Goal: Task Accomplishment & Management: Complete application form

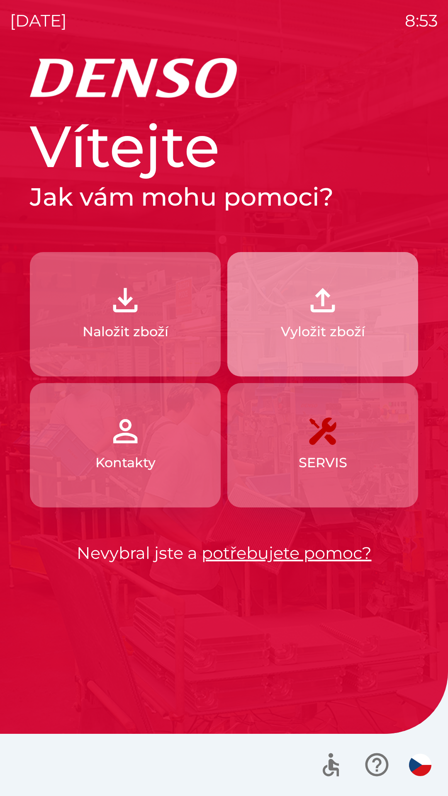
click at [352, 345] on button "Vyložit zboží" at bounding box center [322, 314] width 191 height 124
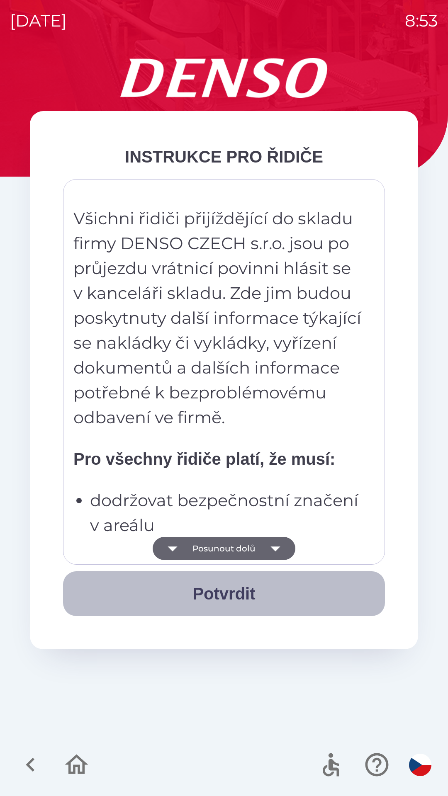
click at [236, 596] on button "Potvrdit" at bounding box center [224, 593] width 322 height 45
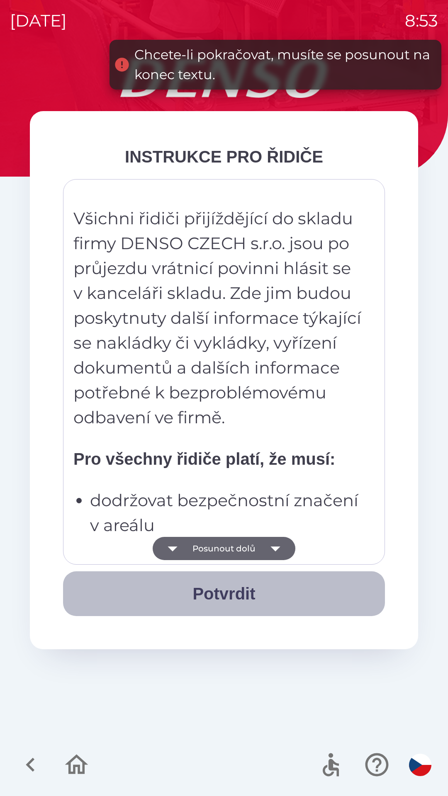
click at [224, 592] on button "Potvrdit" at bounding box center [224, 593] width 322 height 45
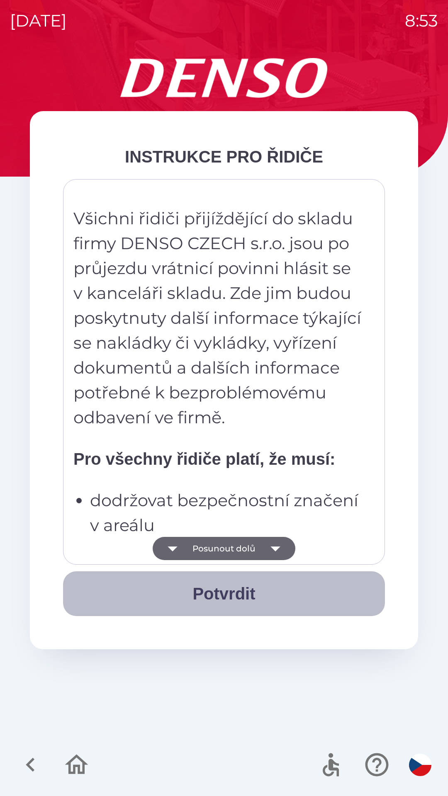
click at [217, 589] on button "Potvrdit" at bounding box center [224, 593] width 322 height 45
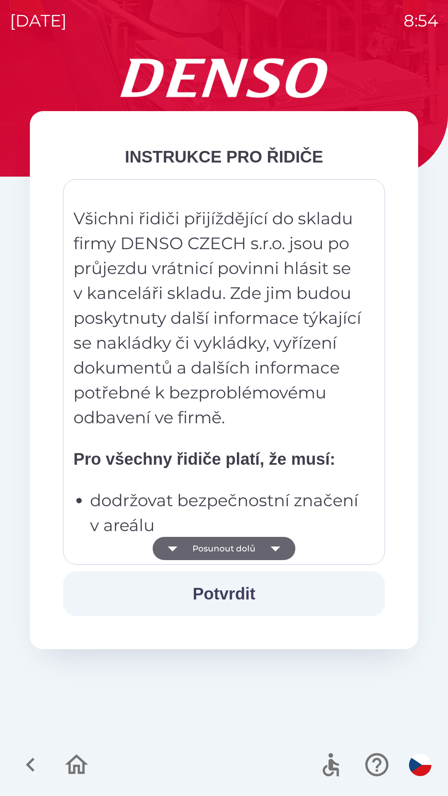
click at [231, 584] on button "Potvrdit" at bounding box center [224, 593] width 322 height 45
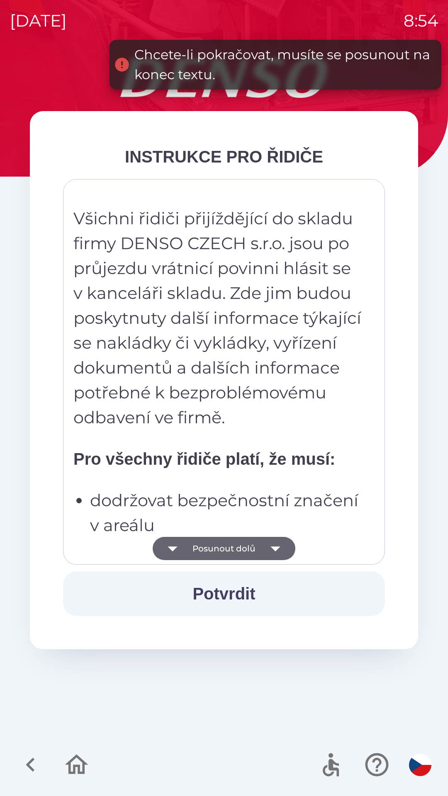
click at [228, 592] on button "Potvrdit" at bounding box center [224, 593] width 322 height 45
click at [236, 597] on button "Potvrdit" at bounding box center [224, 593] width 322 height 45
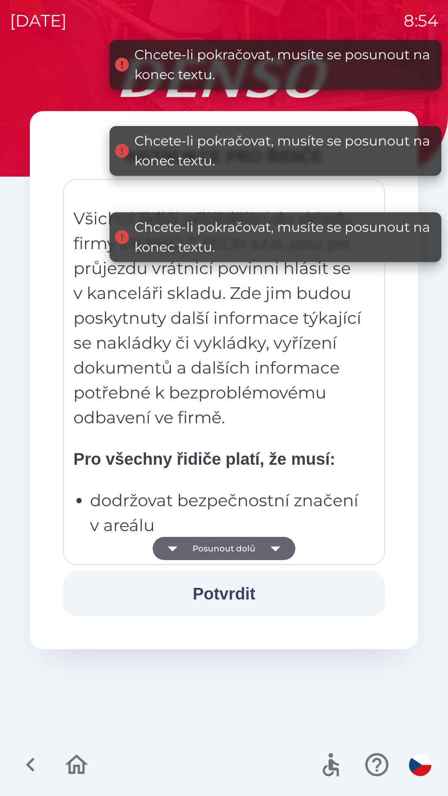
click at [274, 540] on icon "button" at bounding box center [275, 548] width 23 height 23
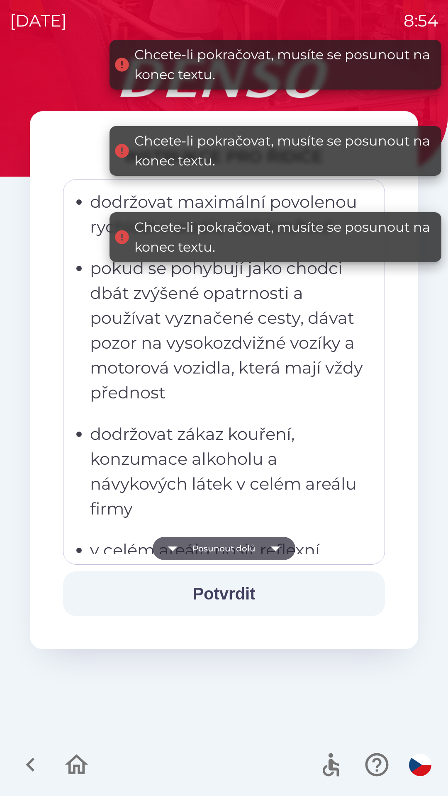
click at [228, 585] on button "Potvrdit" at bounding box center [224, 593] width 322 height 45
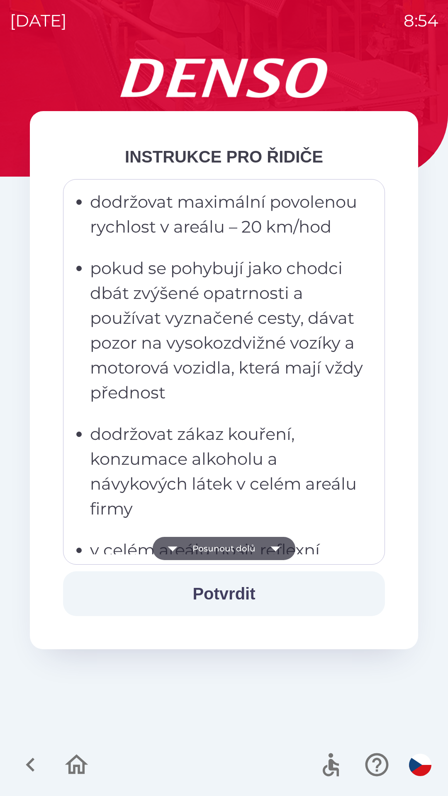
click at [228, 587] on button "Potvrdit" at bounding box center [224, 593] width 322 height 45
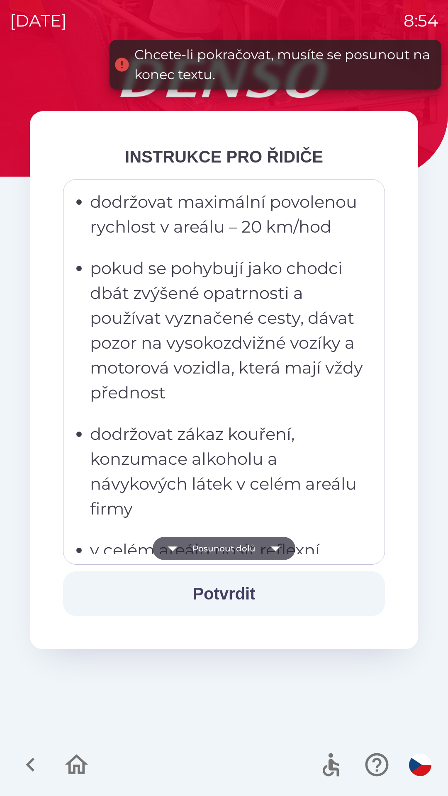
click at [226, 594] on button "Potvrdit" at bounding box center [224, 593] width 322 height 45
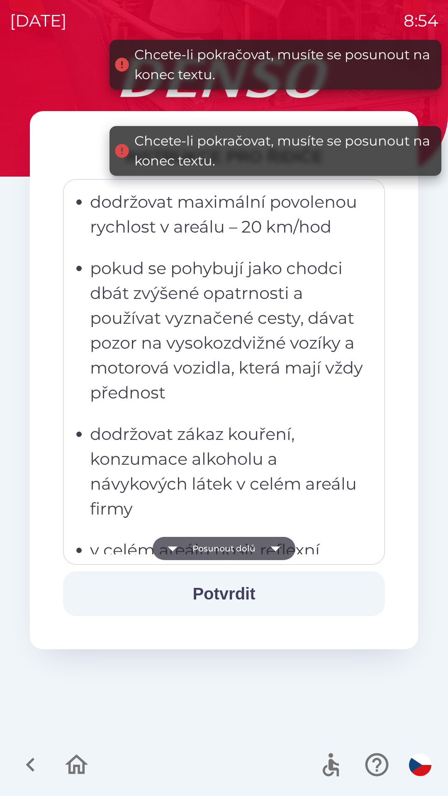
click at [229, 590] on button "Potvrdit" at bounding box center [224, 593] width 322 height 45
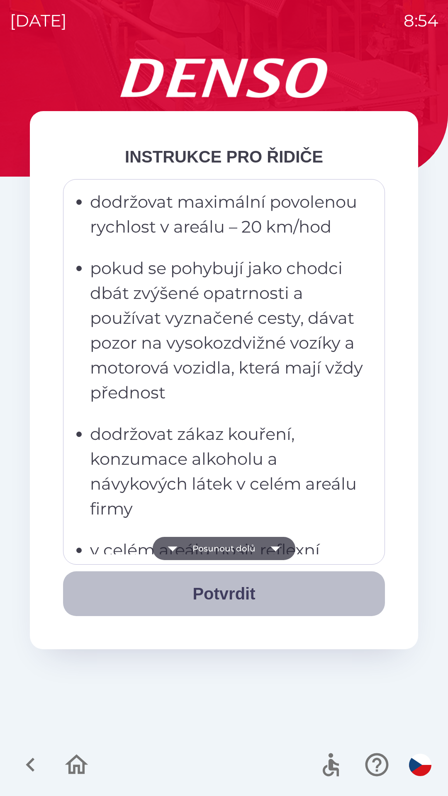
click at [241, 590] on button "Potvrdit" at bounding box center [224, 593] width 322 height 45
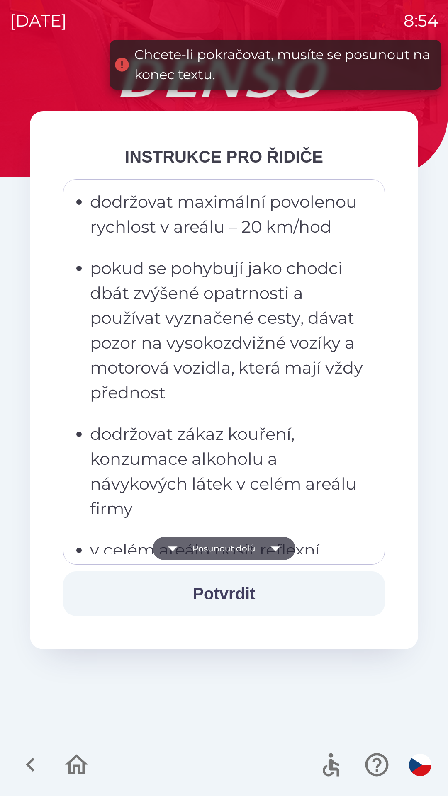
click at [179, 544] on icon "button" at bounding box center [172, 548] width 23 height 23
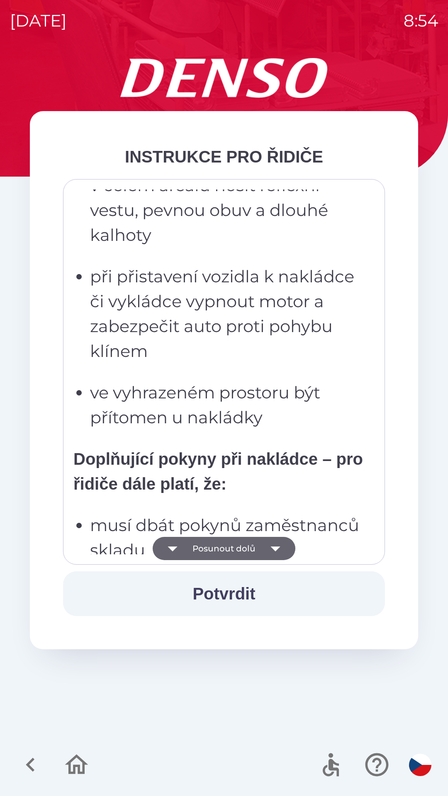
click at [230, 586] on button "Potvrdit" at bounding box center [224, 593] width 322 height 45
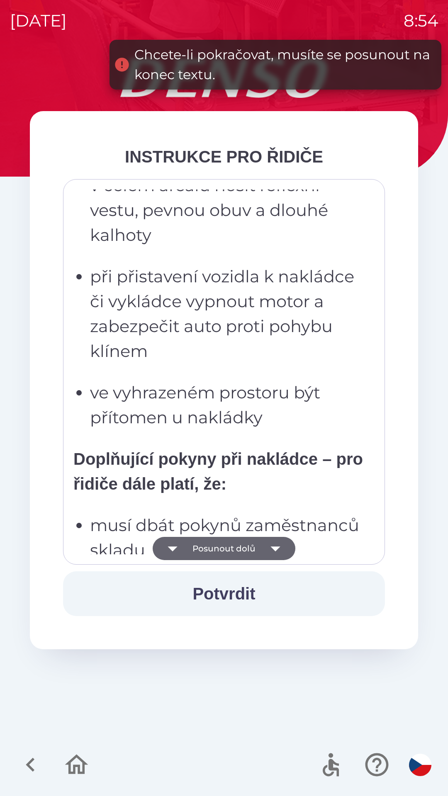
click at [226, 594] on button "Potvrdit" at bounding box center [224, 593] width 322 height 45
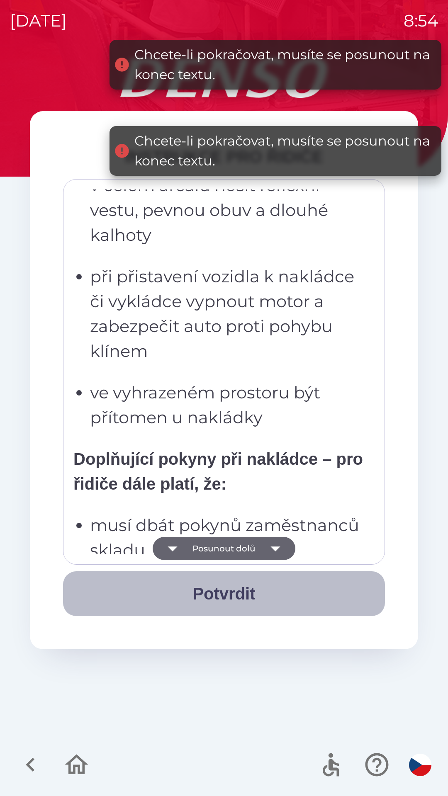
click at [218, 591] on button "Potvrdit" at bounding box center [224, 593] width 322 height 45
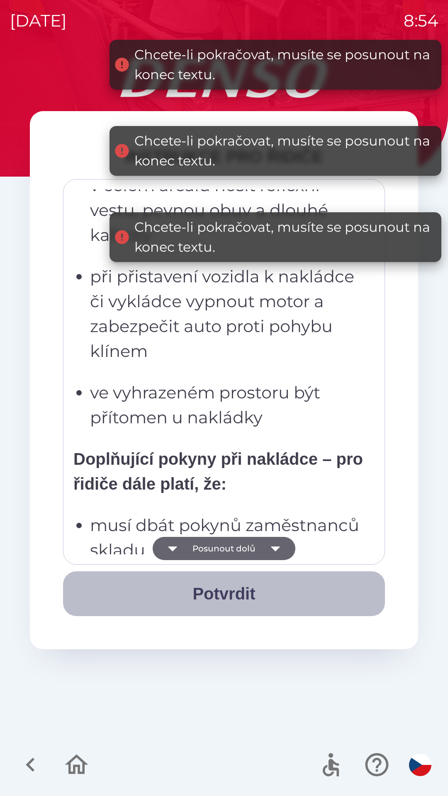
click at [220, 590] on button "Potvrdit" at bounding box center [224, 593] width 322 height 45
click at [217, 591] on button "Potvrdit" at bounding box center [224, 593] width 322 height 45
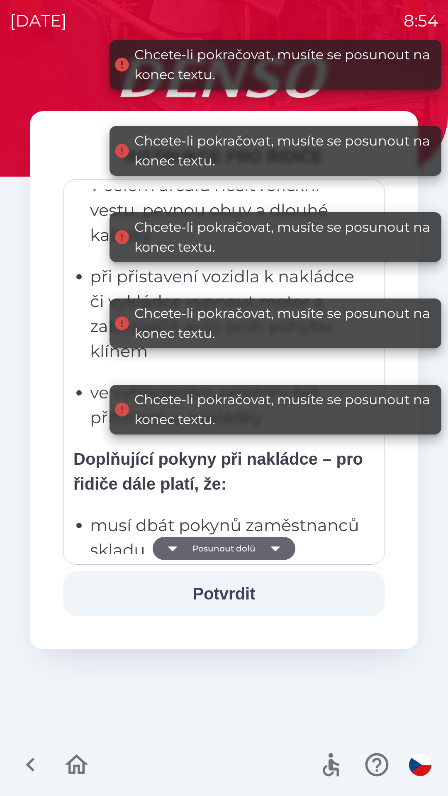
click at [258, 394] on div "Chcete-li pokračovat, musíte se posunout na konec textu." at bounding box center [283, 410] width 299 height 40
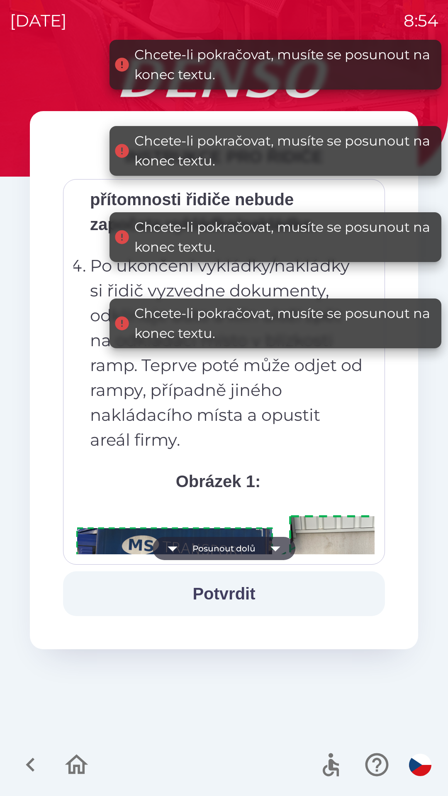
scroll to position [4220, 0]
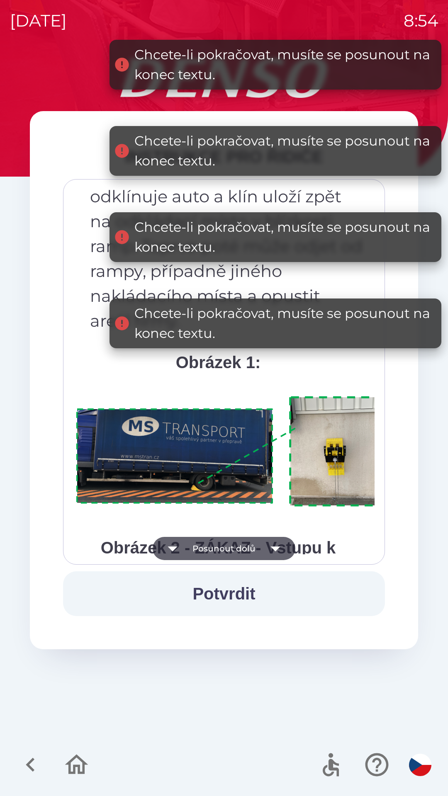
click at [286, 481] on img at bounding box center [234, 451] width 322 height 121
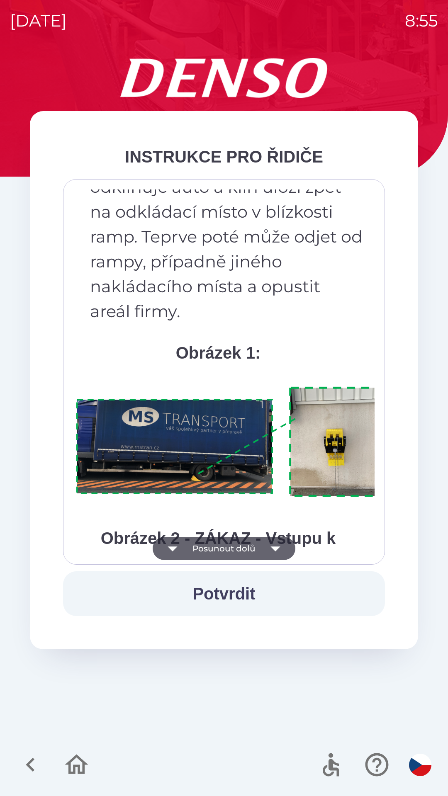
click at [213, 362] on strong "Obrázek 1:" at bounding box center [218, 353] width 85 height 18
click at [231, 590] on button "Potvrdit" at bounding box center [224, 593] width 322 height 45
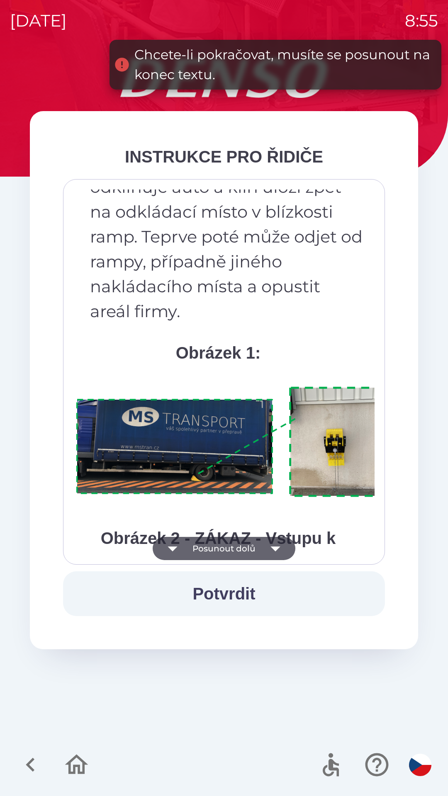
click at [226, 590] on button "Potvrdit" at bounding box center [224, 593] width 322 height 45
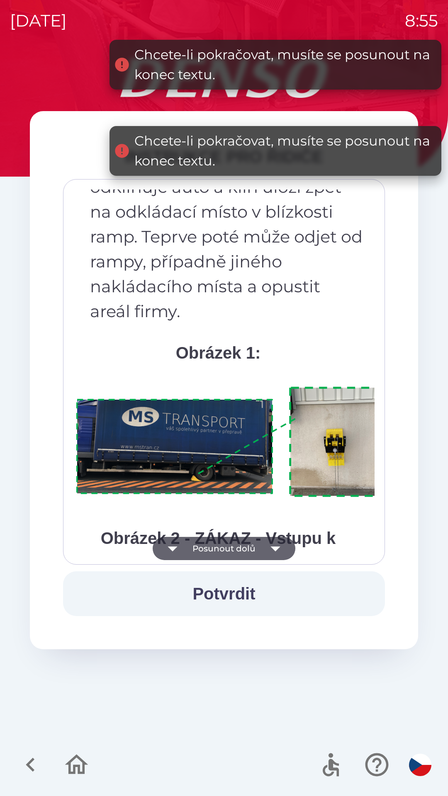
click at [228, 592] on button "Potvrdit" at bounding box center [224, 593] width 322 height 45
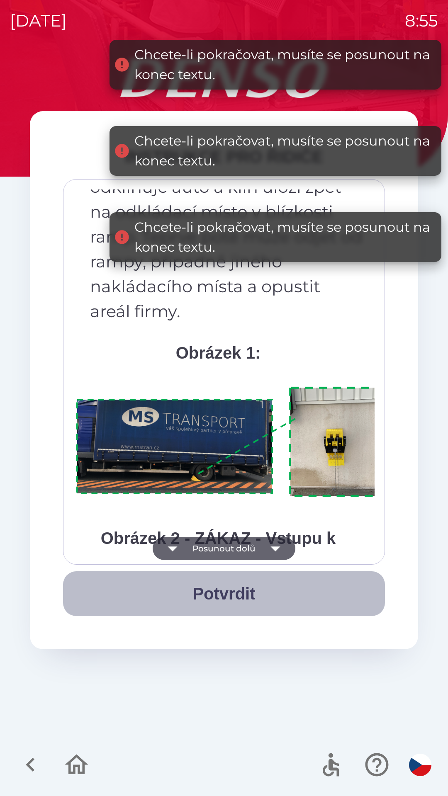
click at [230, 590] on button "Potvrdit" at bounding box center [224, 593] width 322 height 45
click at [226, 591] on button "Potvrdit" at bounding box center [224, 593] width 322 height 45
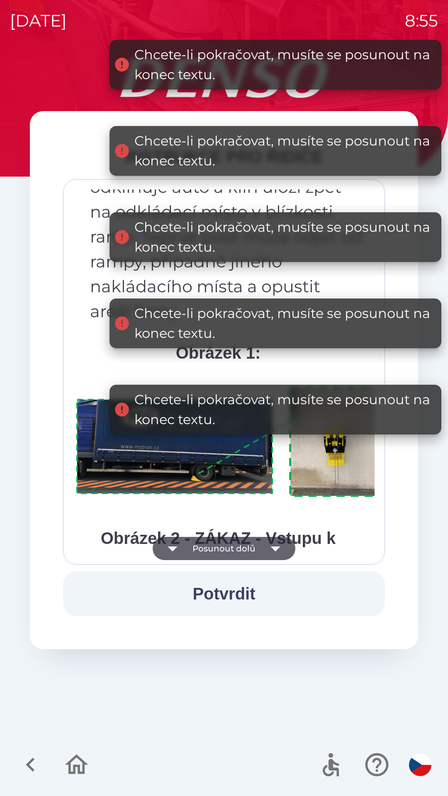
click at [279, 386] on div "Chcete-li pokračovat, musíte se posunout na konec textu." at bounding box center [275, 410] width 332 height 50
click at [299, 334] on div "Chcete-li pokračovat, musíte se posunout na konec textu." at bounding box center [283, 324] width 299 height 40
click at [332, 278] on p "Po ukončení vykládky/nakládky si řidič vyzvedne dokumenty, odklínuje auto a klí…" at bounding box center [226, 224] width 273 height 199
click at [253, 407] on div "Chcete-li pokračovat, musíte se posunout na konec textu." at bounding box center [283, 410] width 299 height 40
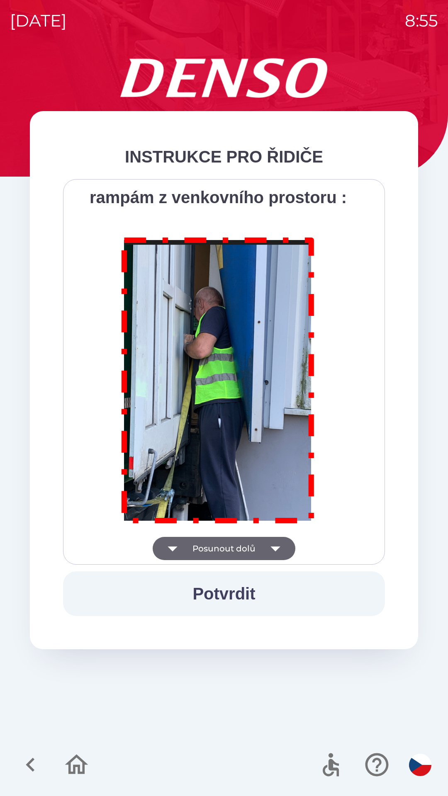
scroll to position [4660, 0]
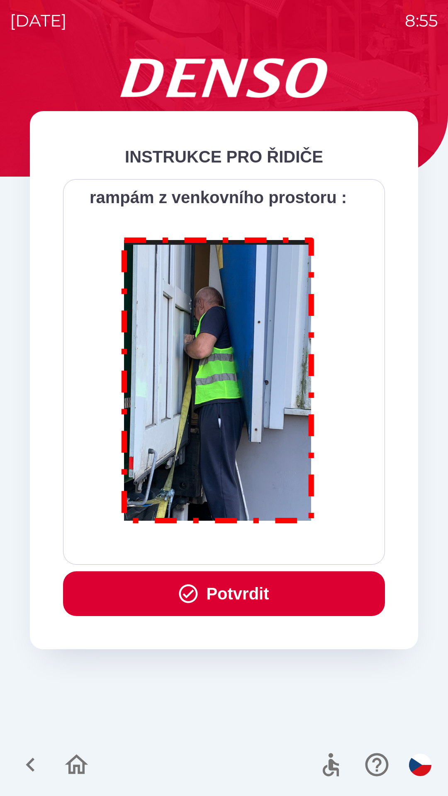
click at [250, 602] on button "Potvrdit" at bounding box center [224, 593] width 322 height 45
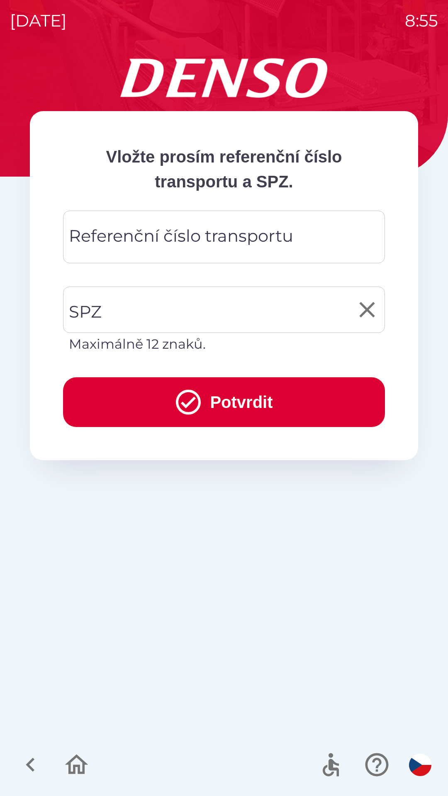
click at [136, 317] on input "SPZ" at bounding box center [218, 309] width 302 height 39
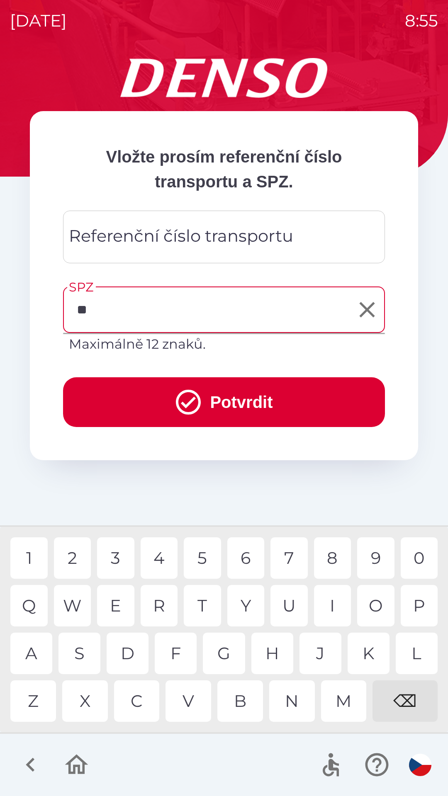
click at [245, 718] on div "B" at bounding box center [240, 700] width 46 height 41
click at [49, 556] on div "1 2 3 4 5 6 7 8 9 0" at bounding box center [223, 557] width 427 height 41
click at [37, 556] on div "1" at bounding box center [28, 557] width 37 height 41
click at [72, 557] on div "2" at bounding box center [72, 557] width 37 height 41
click at [408, 698] on div "⌫" at bounding box center [404, 700] width 65 height 41
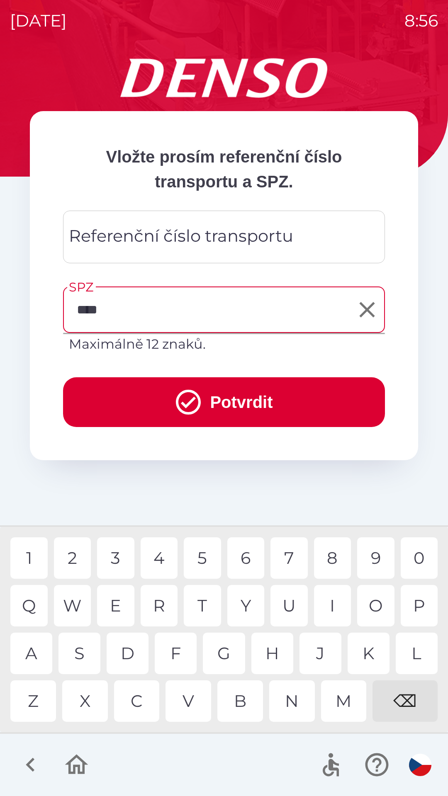
click at [403, 705] on div "⌫" at bounding box center [404, 700] width 65 height 41
click at [332, 556] on div "8" at bounding box center [332, 557] width 37 height 41
type input "*******"
click at [329, 555] on div "8" at bounding box center [332, 557] width 37 height 41
click at [258, 394] on button "Potvrdit" at bounding box center [224, 402] width 322 height 50
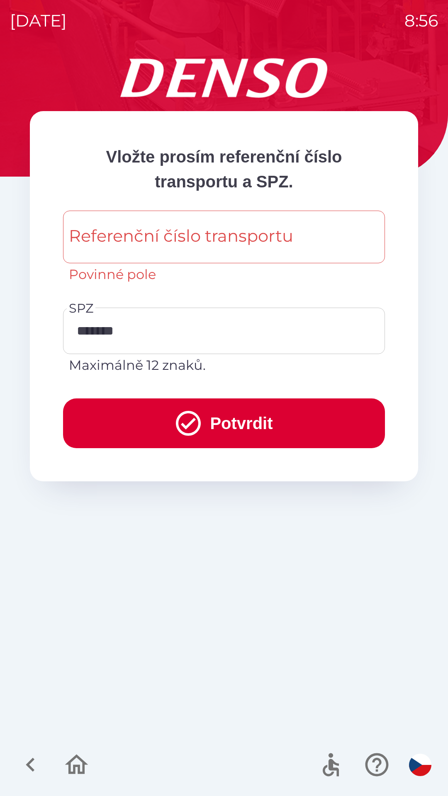
click at [182, 293] on div "Referenční číslo transportu Referenční číslo transportu Povinné pole" at bounding box center [224, 253] width 322 height 84
click at [195, 289] on div "Referenční číslo transportu Referenční číslo transportu Povinné pole" at bounding box center [224, 253] width 322 height 84
click at [196, 289] on div "Referenční číslo transportu Referenční číslo transportu Povinné pole" at bounding box center [224, 253] width 322 height 84
click at [193, 287] on div "Referenční číslo transportu Referenční číslo transportu Povinné pole" at bounding box center [224, 253] width 322 height 84
click at [191, 293] on div "Referenční číslo transportu Referenční číslo transportu Povinné pole" at bounding box center [224, 253] width 322 height 84
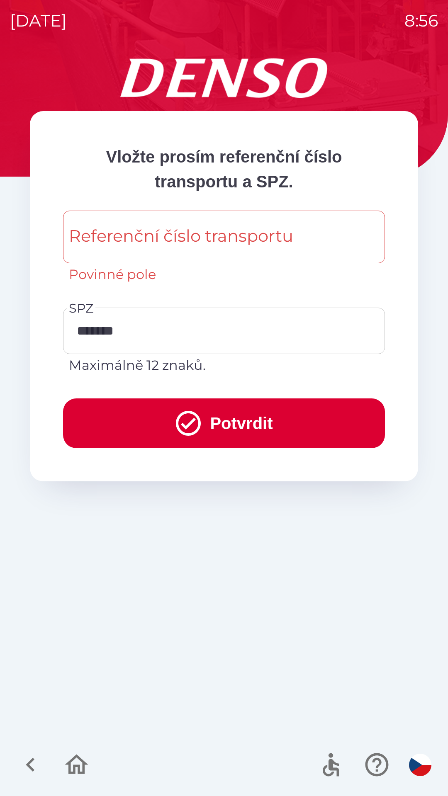
click at [197, 233] on div "Referenční číslo transportu Referenční číslo transportu Povinné pole" at bounding box center [224, 248] width 322 height 74
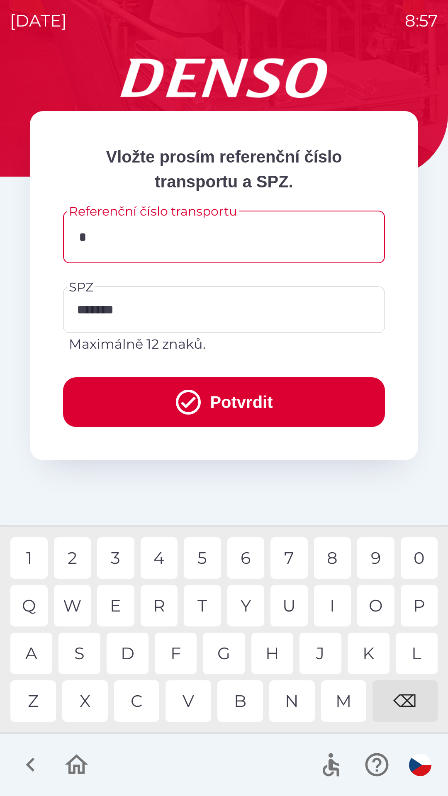
click at [284, 654] on div "H" at bounding box center [272, 653] width 42 height 41
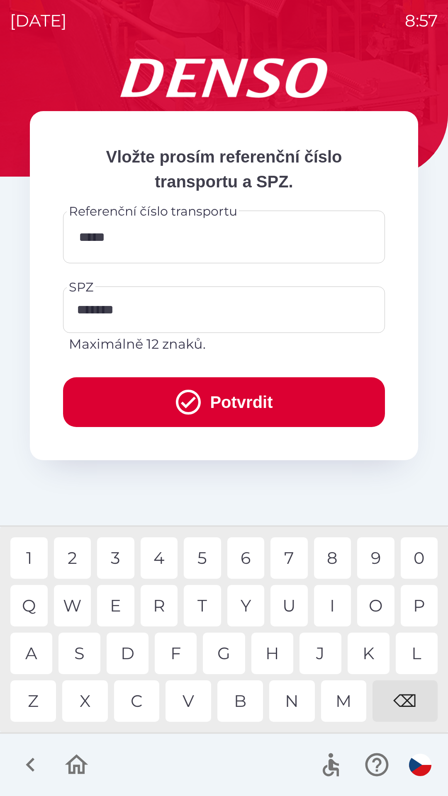
click at [251, 557] on div "6" at bounding box center [245, 557] width 37 height 41
click at [329, 556] on div "8" at bounding box center [332, 557] width 37 height 41
type input "**********"
click at [255, 412] on button "Potvrdit" at bounding box center [224, 402] width 322 height 50
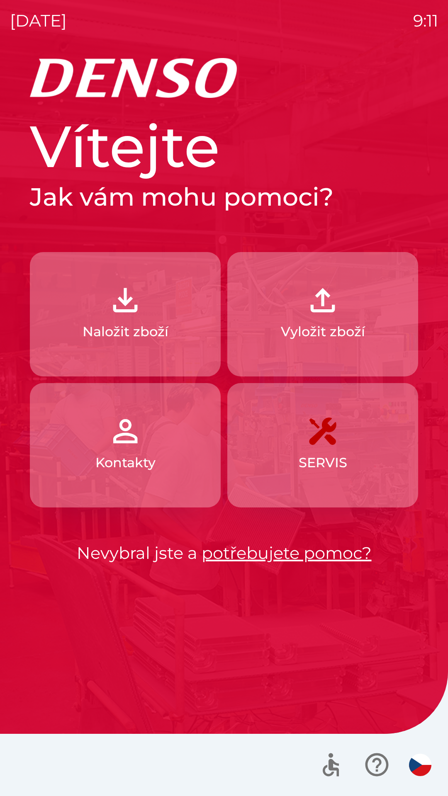
click at [319, 346] on button "Vyložit zboží" at bounding box center [322, 314] width 191 height 124
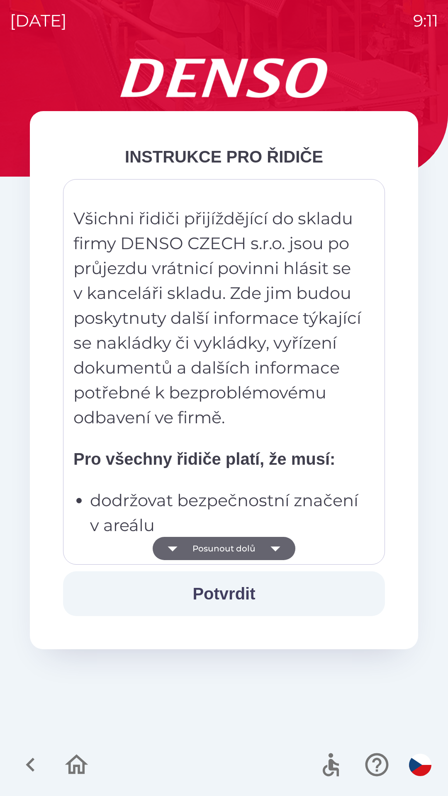
click at [229, 547] on button "Posunout dolů" at bounding box center [224, 548] width 143 height 23
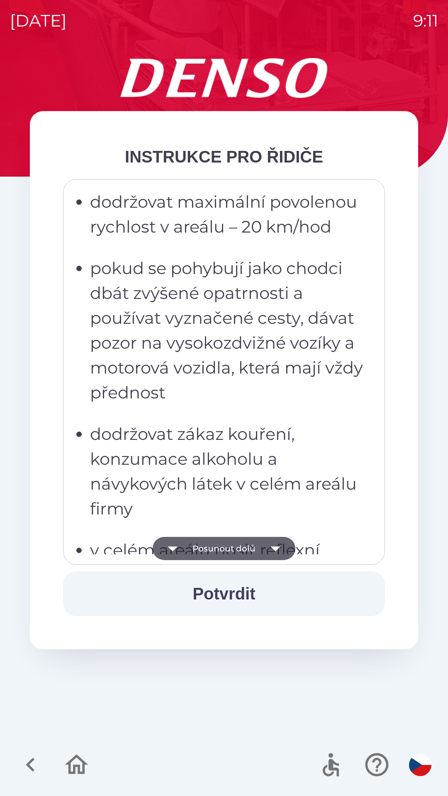
click at [232, 542] on button "Posunout dolů" at bounding box center [224, 548] width 143 height 23
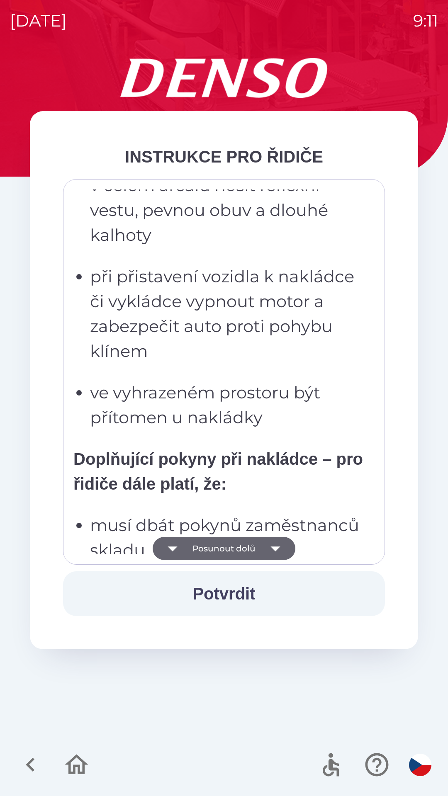
click at [238, 542] on button "Posunout dolů" at bounding box center [224, 548] width 143 height 23
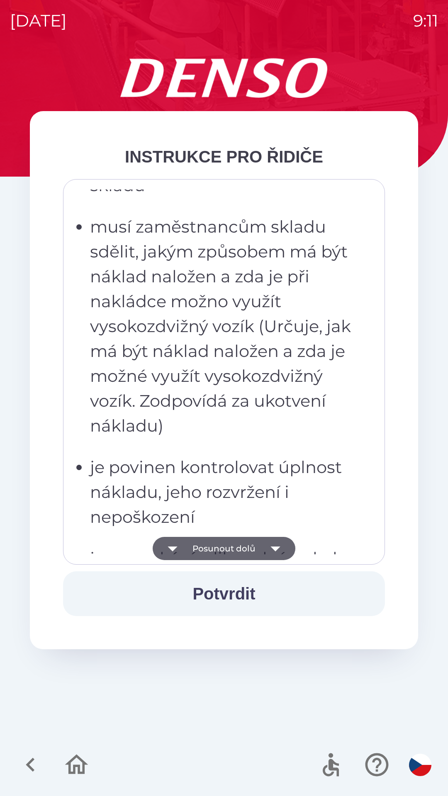
click at [241, 545] on button "Posunout dolů" at bounding box center [224, 548] width 143 height 23
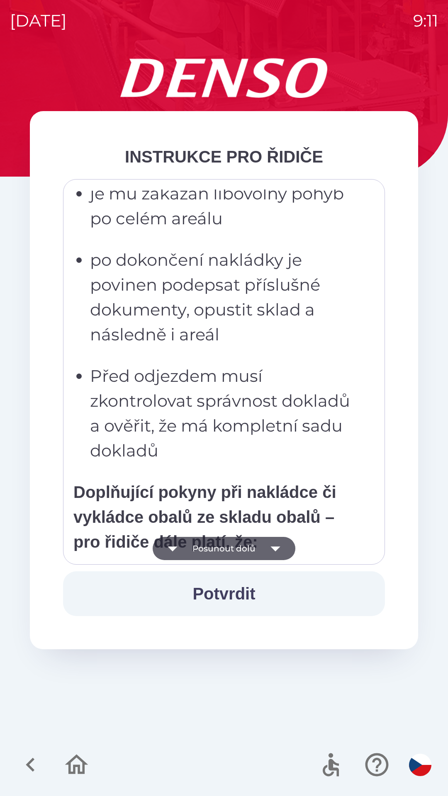
click at [241, 545] on button "Posunout dolů" at bounding box center [224, 548] width 143 height 23
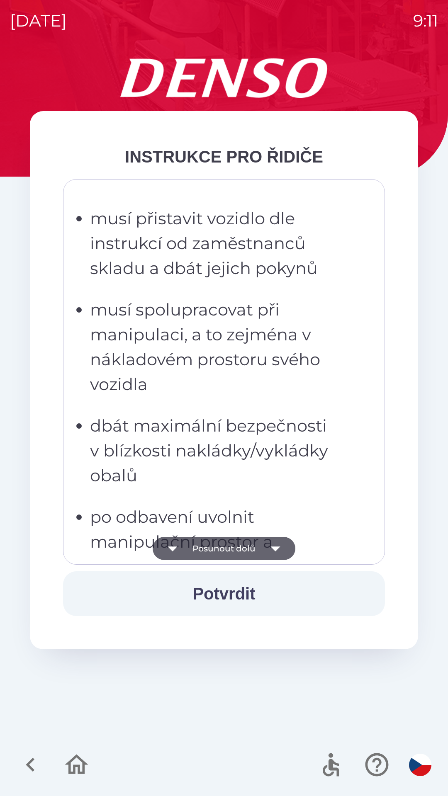
click at [240, 550] on button "Posunout dolů" at bounding box center [224, 548] width 143 height 23
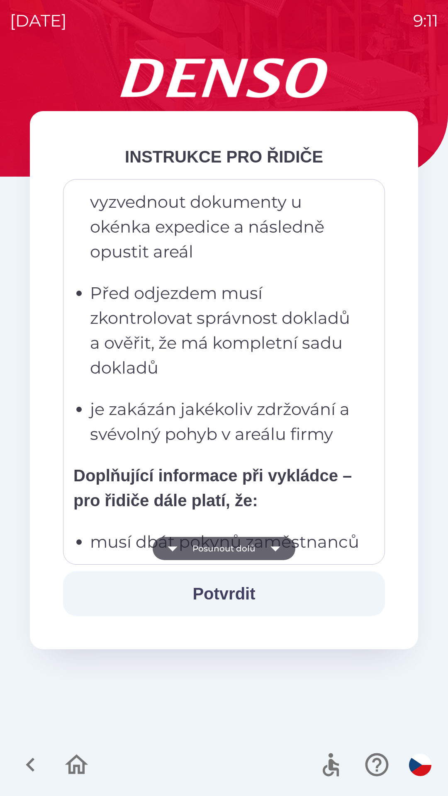
click at [242, 549] on button "Posunout dolů" at bounding box center [224, 548] width 143 height 23
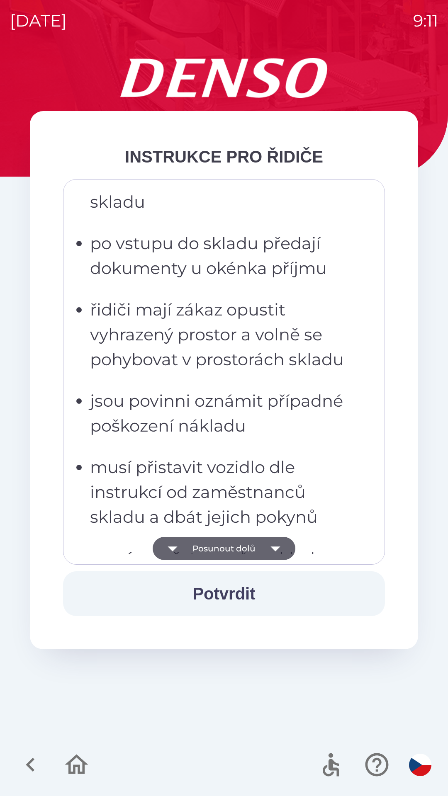
click at [242, 549] on button "Posunout dolů" at bounding box center [224, 548] width 143 height 23
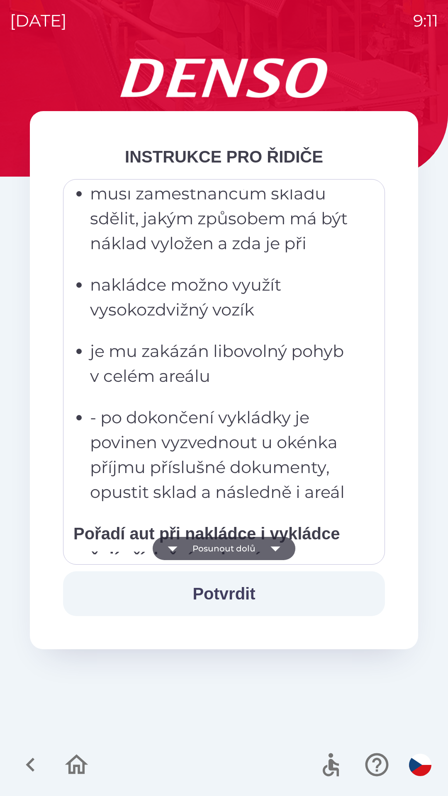
click at [246, 554] on button "Posunout dolů" at bounding box center [224, 548] width 143 height 23
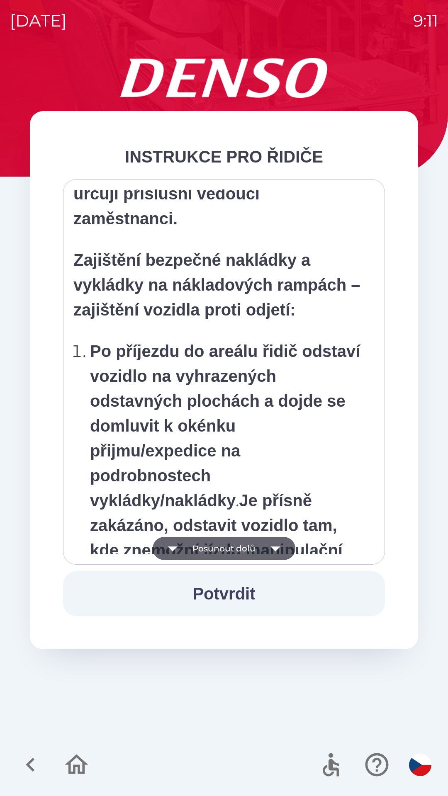
click at [244, 550] on button "Posunout dolů" at bounding box center [224, 548] width 143 height 23
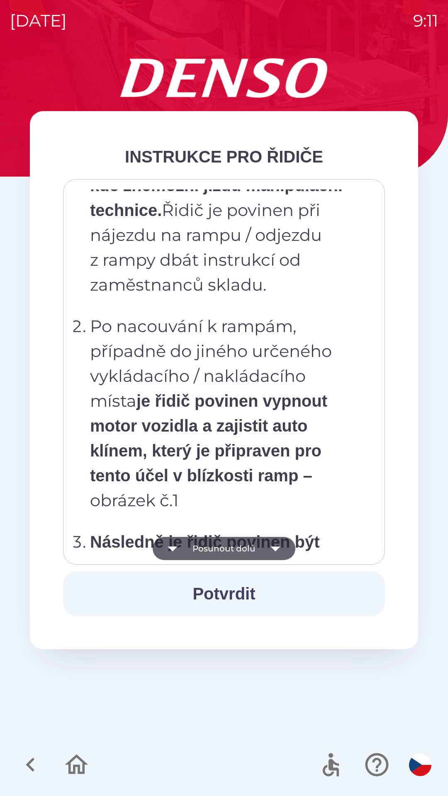
click at [248, 544] on button "Posunout dolů" at bounding box center [224, 548] width 143 height 23
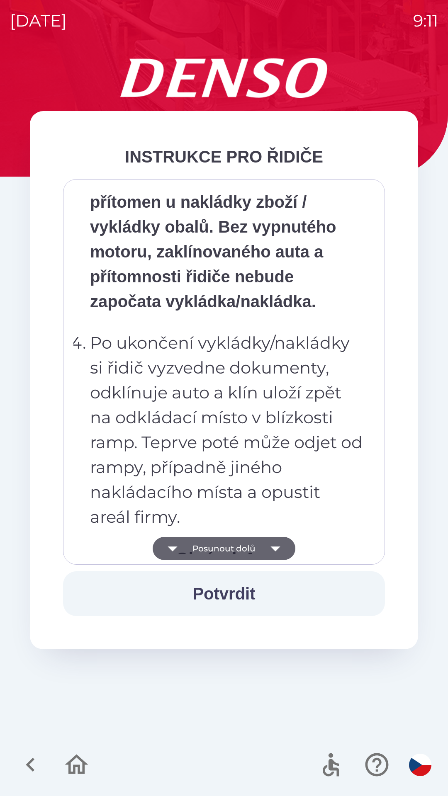
click at [251, 547] on button "Posunout dolů" at bounding box center [224, 548] width 143 height 23
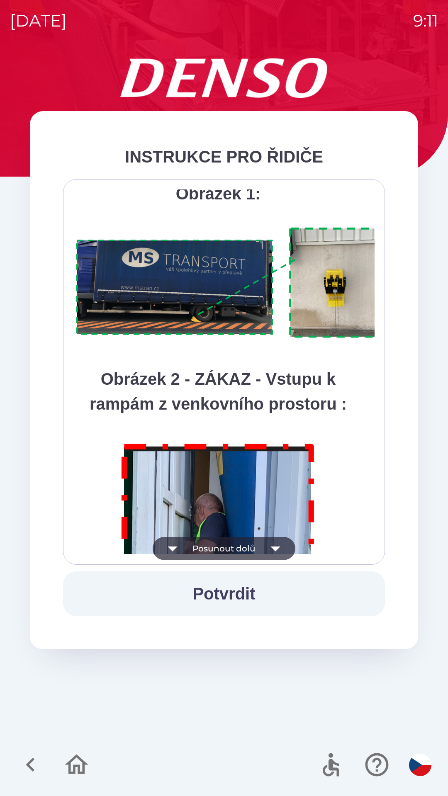
click at [258, 546] on button "Posunout dolů" at bounding box center [224, 548] width 143 height 23
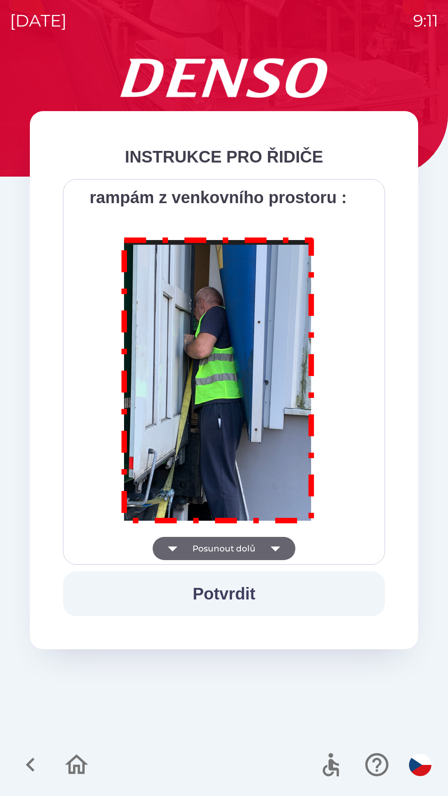
click at [259, 539] on div "Všichni řidiči přijíždějící do skladu firmy DENSO CZECH s.r.o. jsou po průjezdu…" at bounding box center [223, 371] width 301 height 365
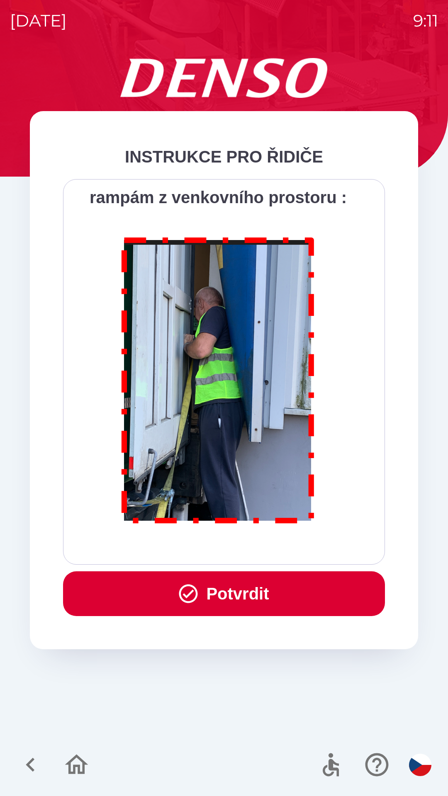
click at [231, 590] on button "Potvrdit" at bounding box center [224, 593] width 322 height 45
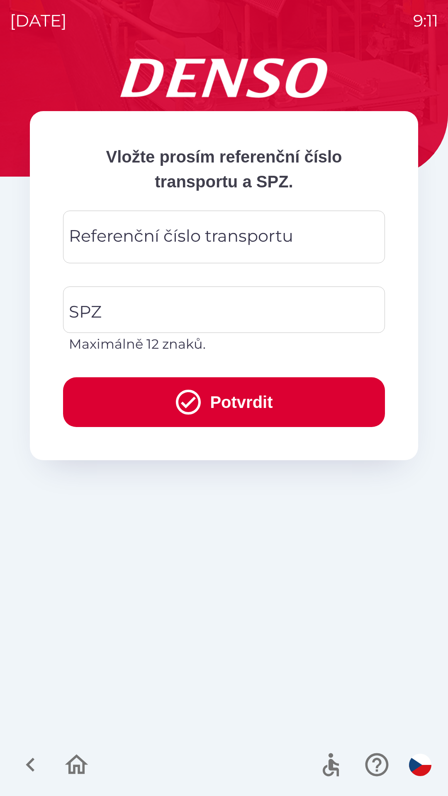
click at [204, 237] on div "Referenční číslo transportu Referenční číslo transportu" at bounding box center [224, 237] width 322 height 53
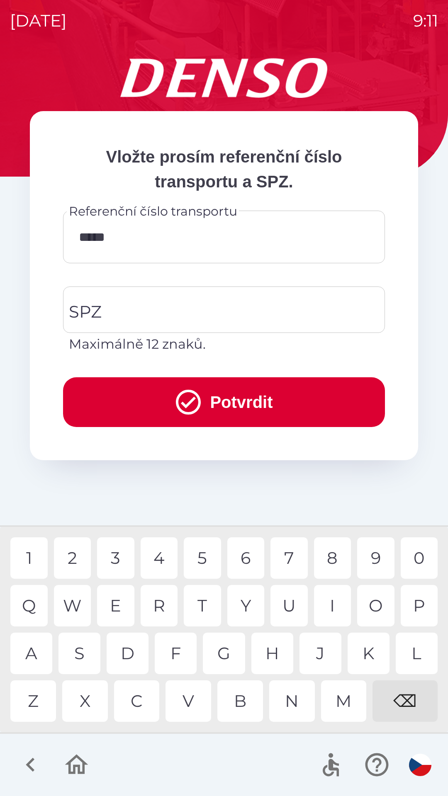
type input "******"
click at [33, 564] on div "1" at bounding box center [28, 557] width 37 height 41
click at [185, 413] on icon "submit" at bounding box center [188, 402] width 25 height 25
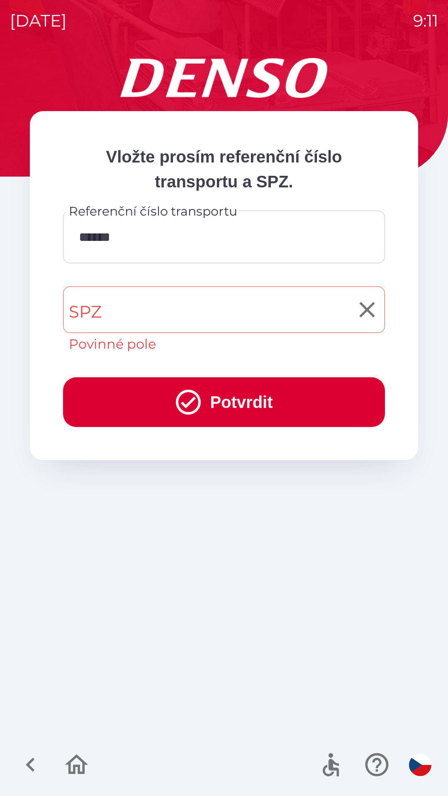
click at [170, 316] on input "SPZ" at bounding box center [218, 309] width 302 height 39
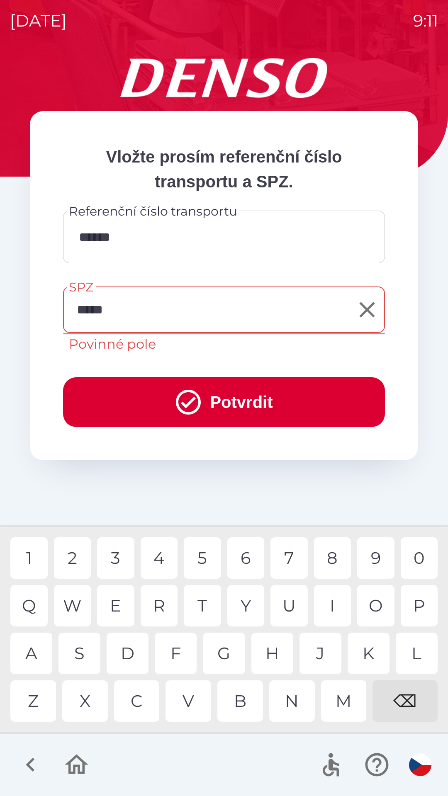
type input "******"
click at [92, 556] on div "1 2 3 4 5 6 7 8 9 0" at bounding box center [223, 557] width 427 height 41
click at [176, 402] on icon "submit" at bounding box center [188, 402] width 25 height 25
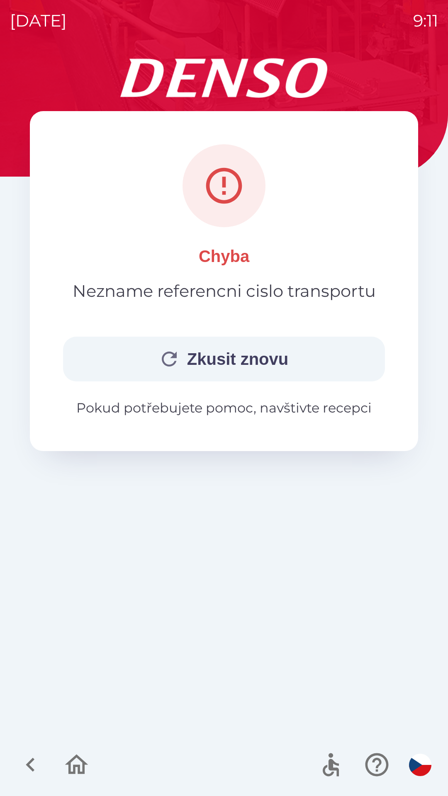
click at [148, 315] on div "Chyba Nezname referencni cislo transportu [PERSON_NAME] znovu Pokud potřebujete…" at bounding box center [224, 281] width 322 height 274
click at [254, 344] on button "Zkusit znovu" at bounding box center [224, 359] width 322 height 45
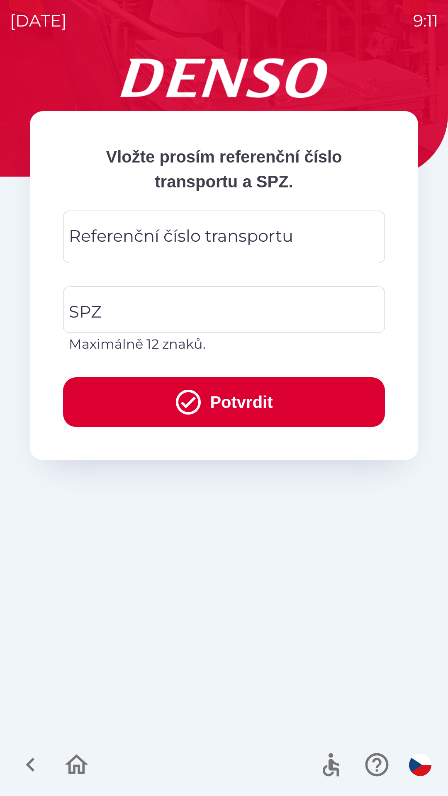
click at [138, 244] on div "Referenční číslo transportu Referenční číslo transportu" at bounding box center [224, 237] width 322 height 53
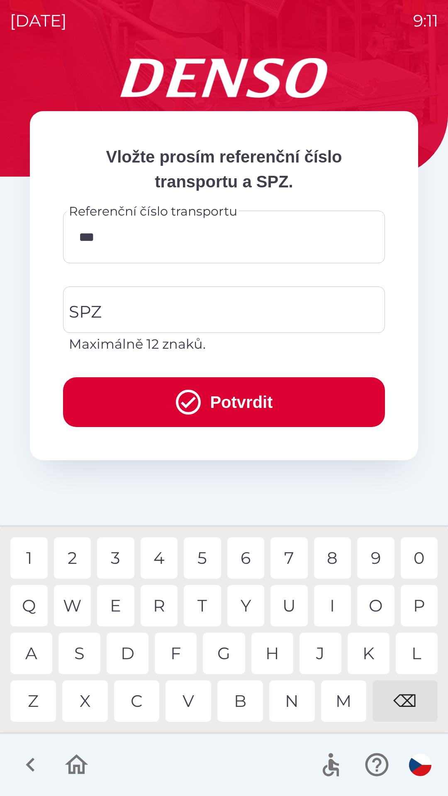
click at [193, 558] on div "5" at bounding box center [202, 557] width 37 height 41
click at [336, 563] on div "8" at bounding box center [332, 557] width 37 height 41
type input "********"
click at [286, 556] on div "7" at bounding box center [288, 557] width 37 height 41
click at [146, 309] on input "SPZ" at bounding box center [218, 309] width 302 height 39
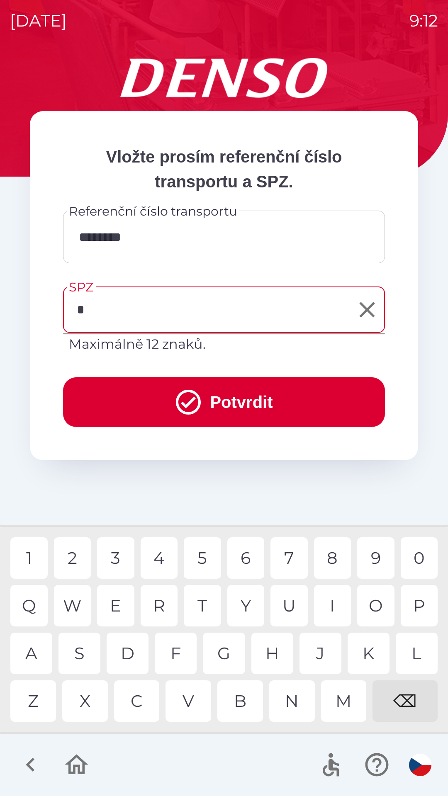
click at [202, 562] on div "5" at bounding box center [202, 557] width 37 height 41
type input "*******"
click at [97, 554] on div "3" at bounding box center [115, 557] width 37 height 41
click at [167, 388] on button "Potvrdit" at bounding box center [224, 402] width 322 height 50
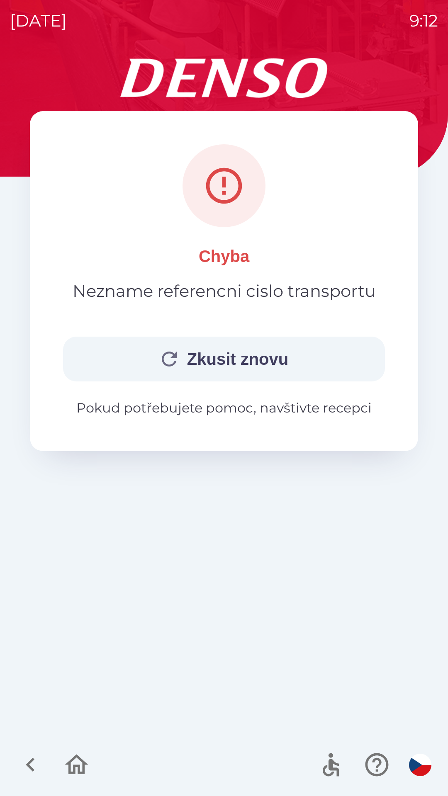
click at [223, 370] on button "Zkusit znovu" at bounding box center [224, 359] width 322 height 45
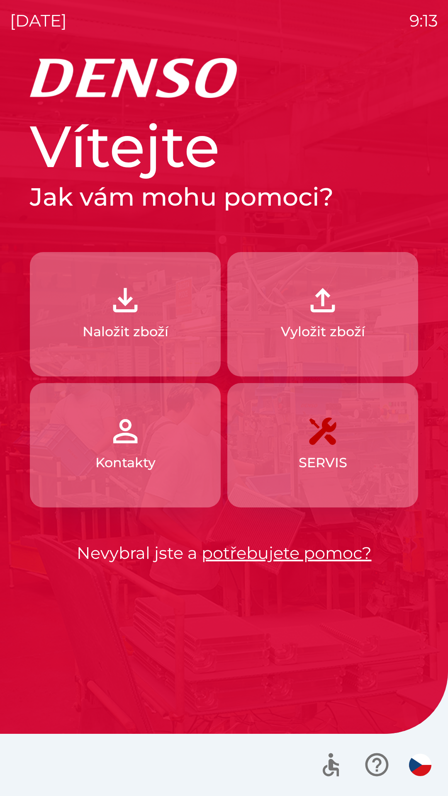
click at [316, 322] on p "Vyložit zboží" at bounding box center [323, 332] width 84 height 20
